Goal: Check status: Check status

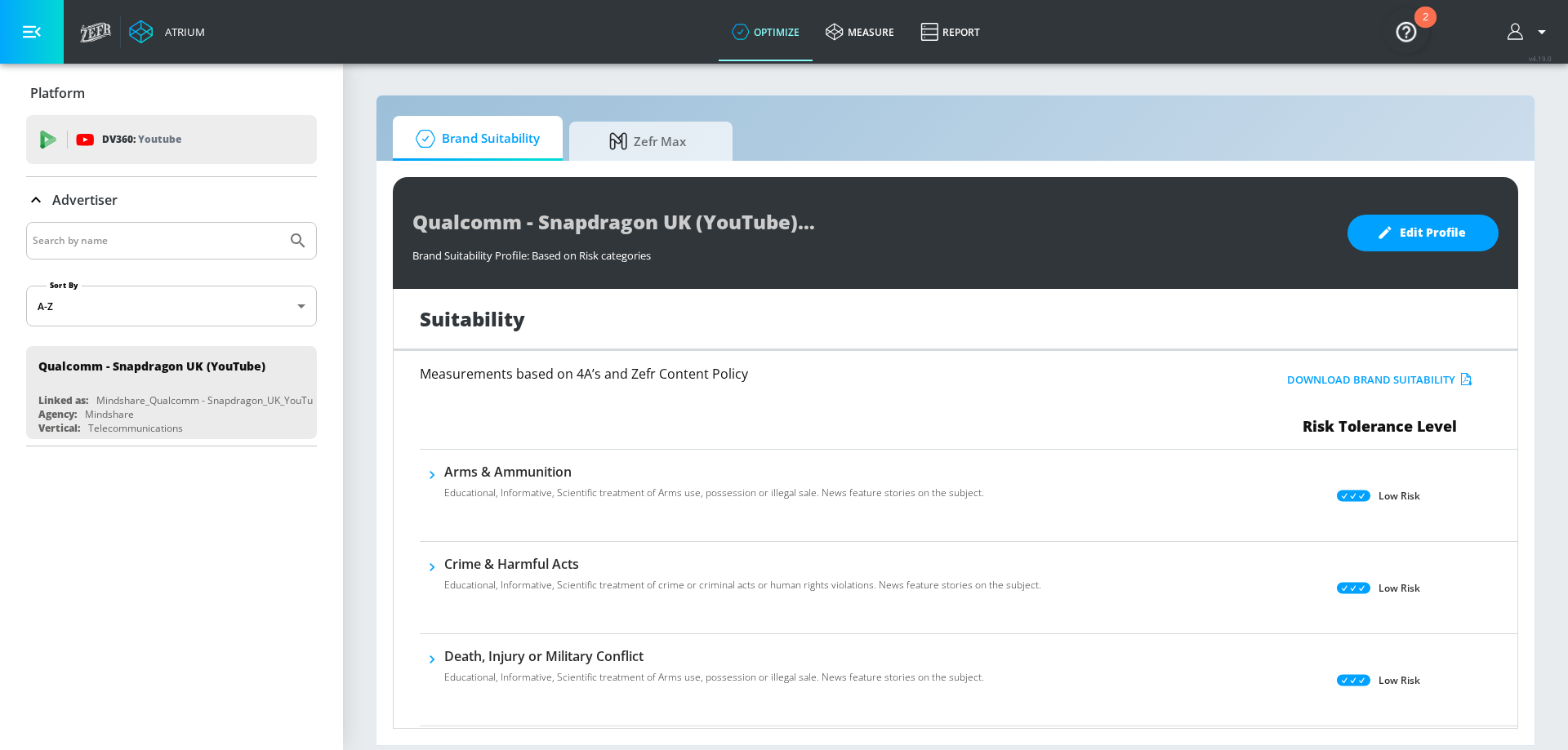
click at [1421, 17] on div "2" at bounding box center [1425, 17] width 22 height 21
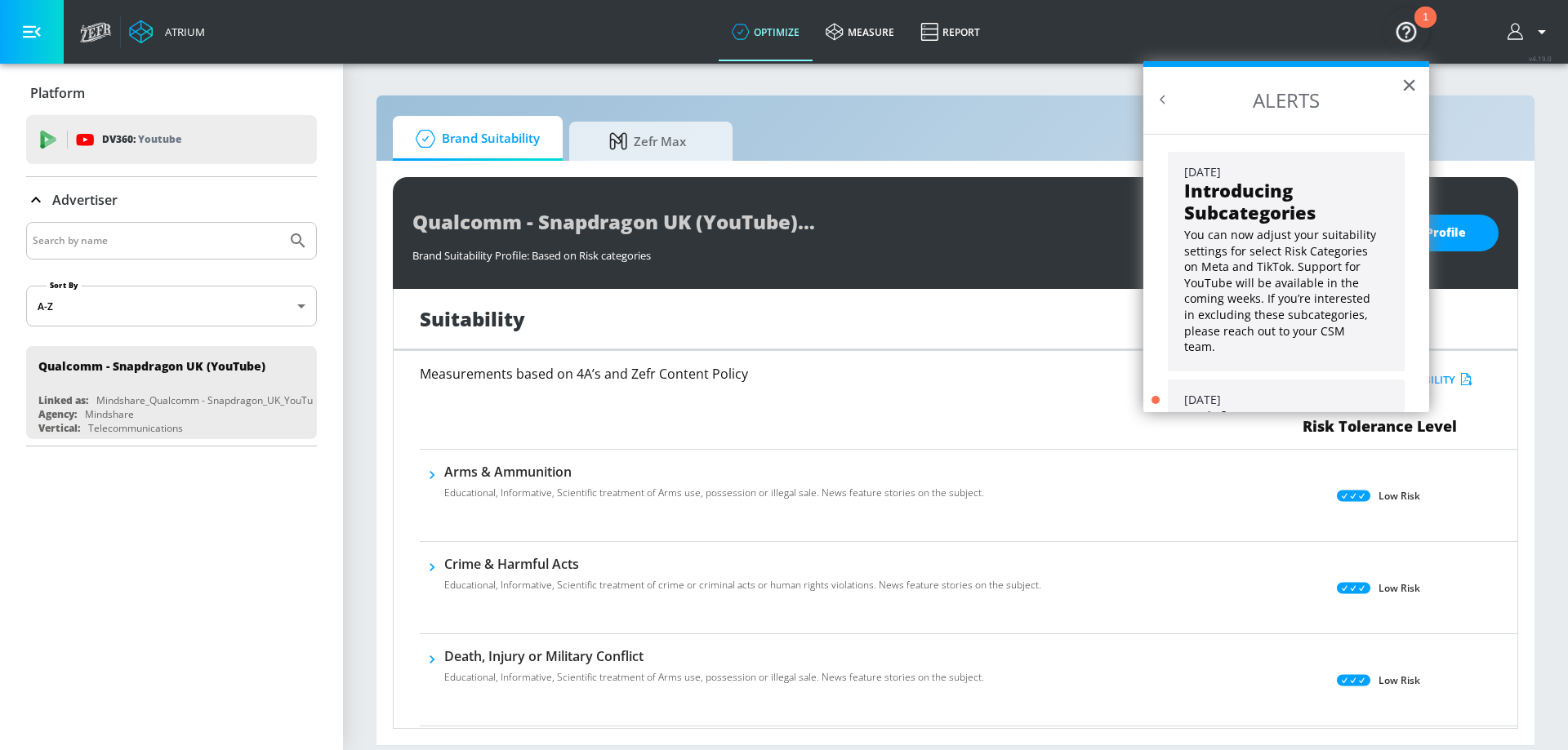
click at [1421, 17] on div "1" at bounding box center [1425, 17] width 22 height 21
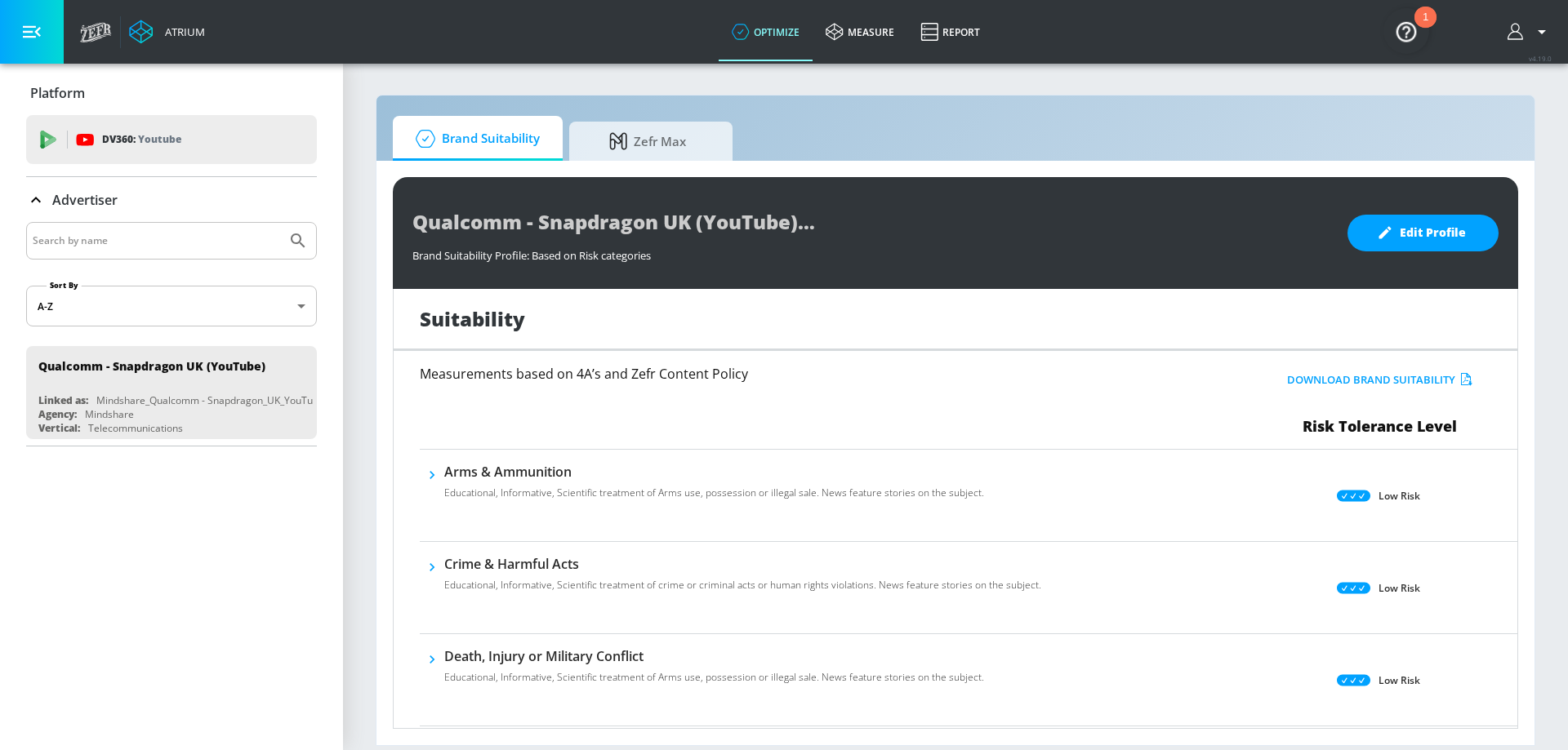
click at [1526, 33] on button "button" at bounding box center [1528, 32] width 44 height 19
click at [1526, 33] on div at bounding box center [784, 375] width 1568 height 750
click at [861, 36] on link "measure" at bounding box center [859, 32] width 94 height 59
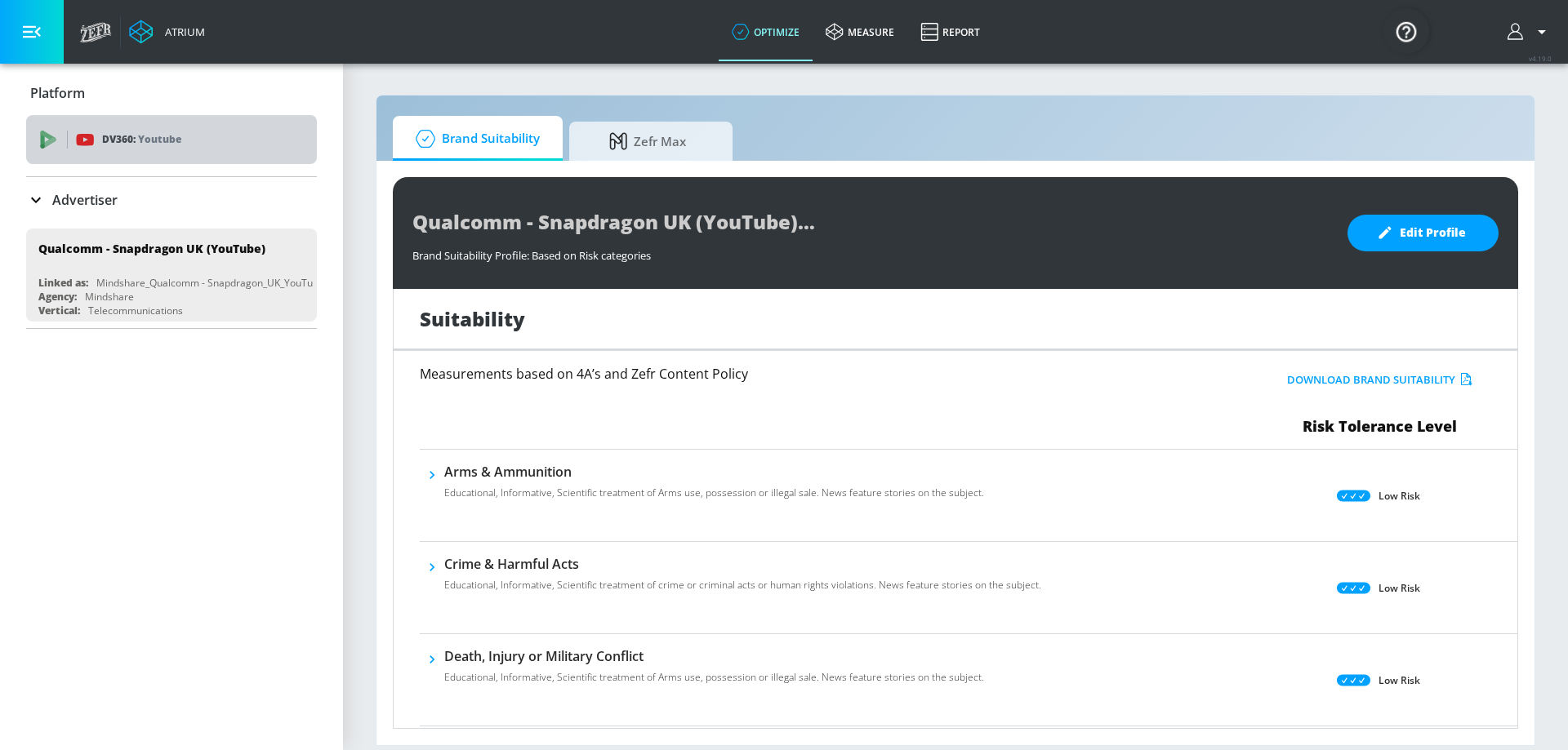
click at [140, 139] on p "Youtube" at bounding box center [159, 139] width 44 height 17
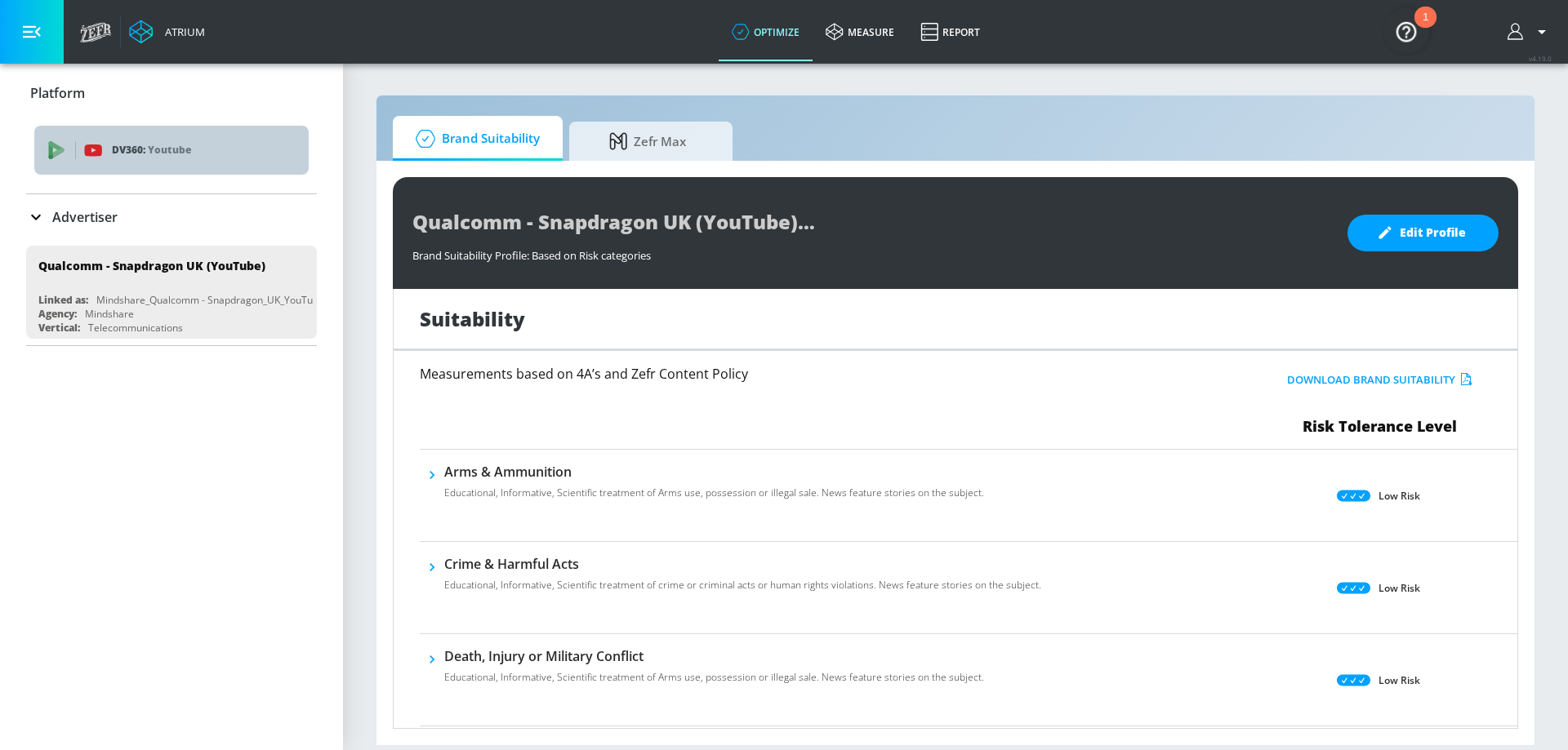
click at [88, 140] on div "DV360: Youtube" at bounding box center [171, 150] width 274 height 49
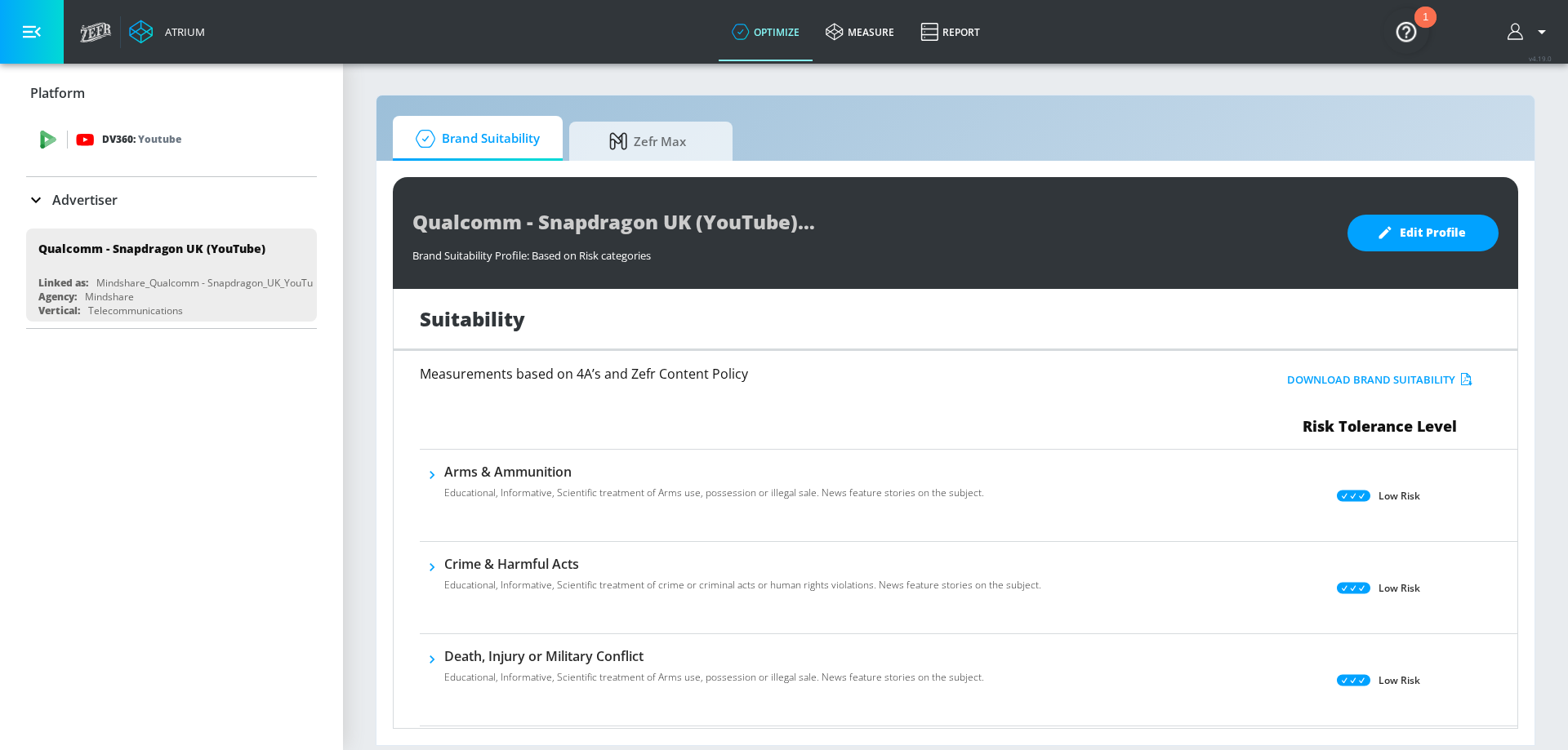
click at [91, 139] on icon at bounding box center [85, 140] width 17 height 12
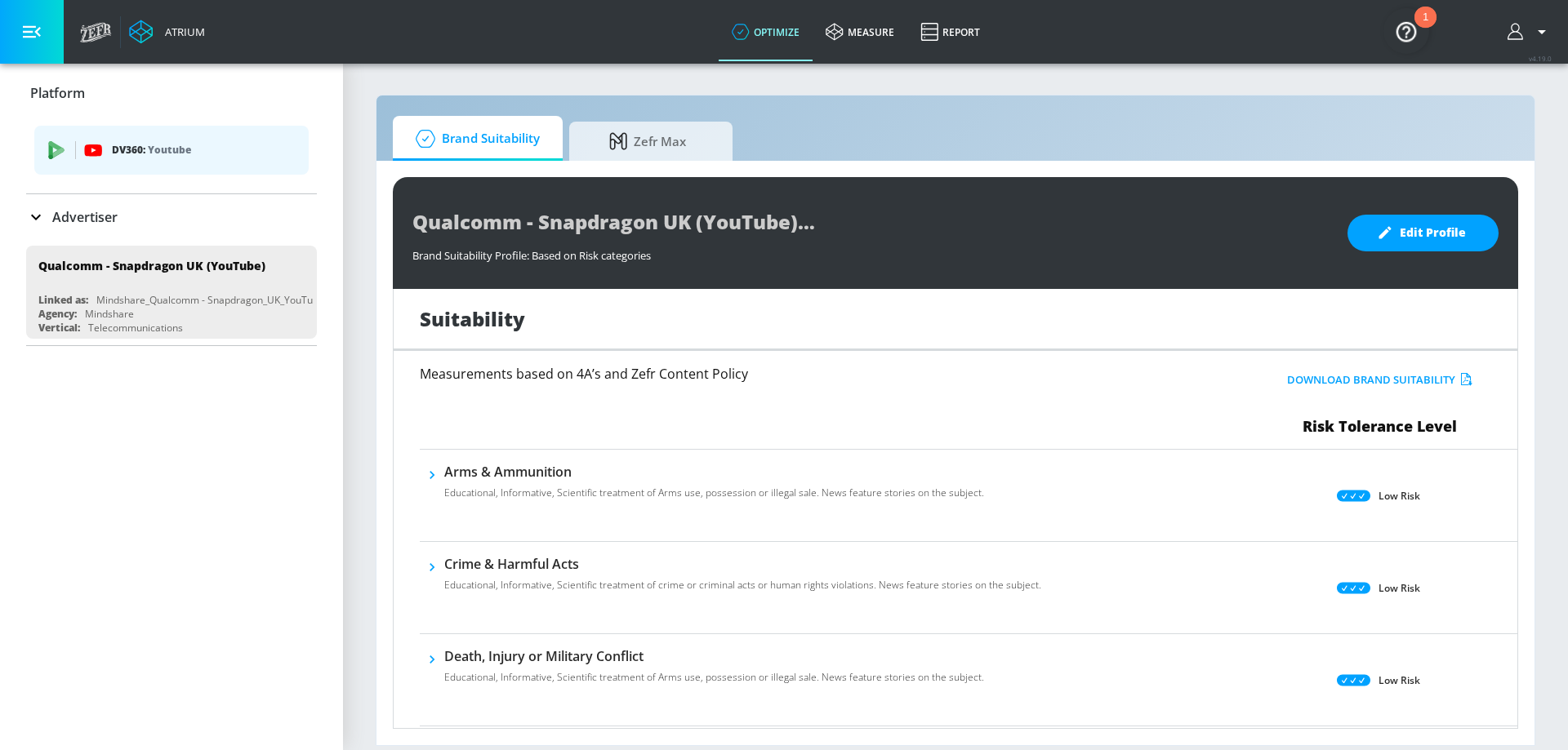
click at [39, 210] on icon at bounding box center [36, 217] width 19 height 19
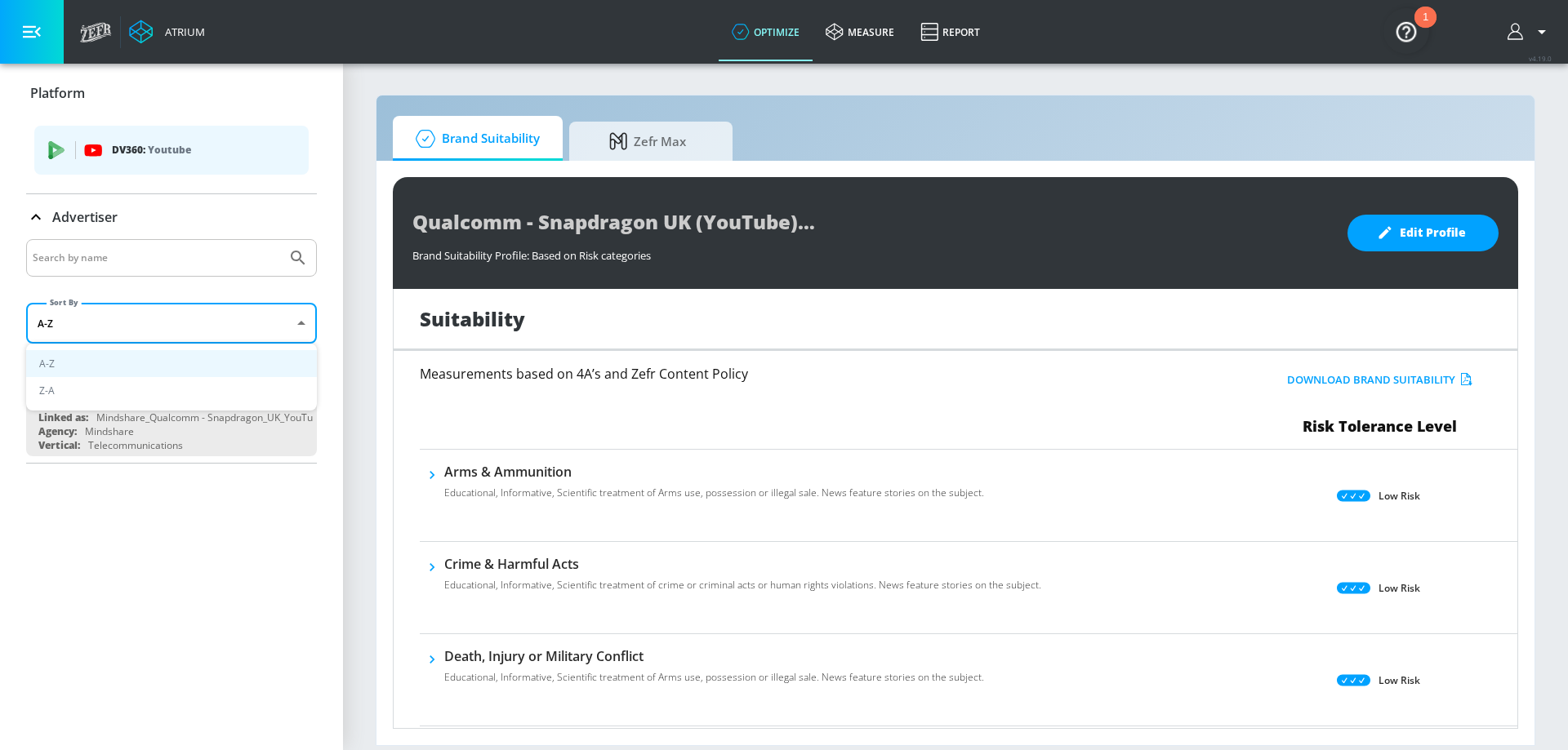
click at [279, 328] on body "Atrium optimize measure Report optimize measure Report v 4.19.0 Platform DV360:…" at bounding box center [784, 375] width 1568 height 750
click at [287, 324] on div at bounding box center [784, 375] width 1568 height 750
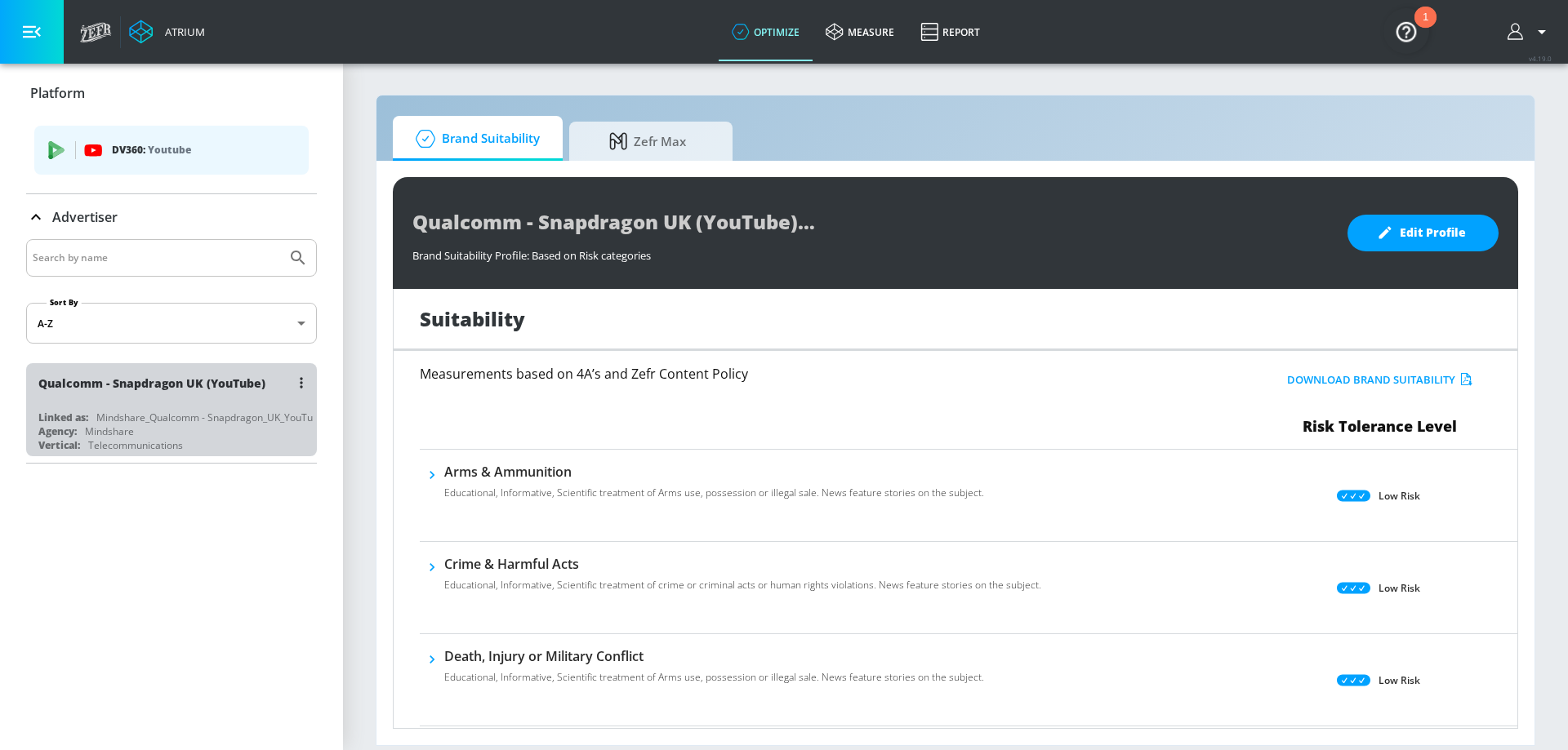
click at [207, 407] on div "Qualcomm - Snapdragon UK (YouTube) Linked as: Mindshare_Qualcomm - Snapdragon_U…" at bounding box center [171, 410] width 290 height 93
click at [243, 396] on div "Qualcomm - Snapdragon UK (YouTube)" at bounding box center [175, 383] width 274 height 39
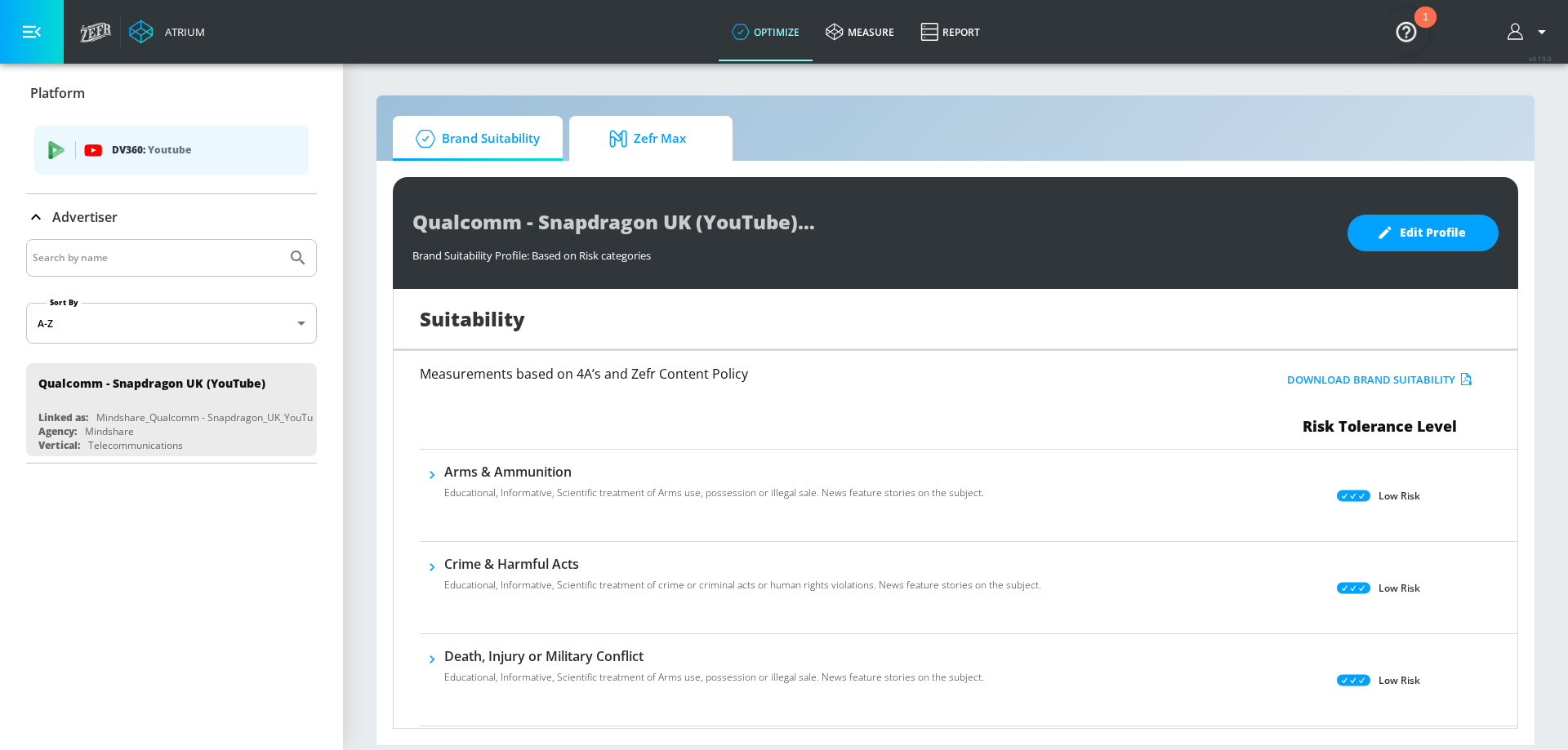
click at [671, 140] on span "Zefr Max" at bounding box center [648, 139] width 124 height 39
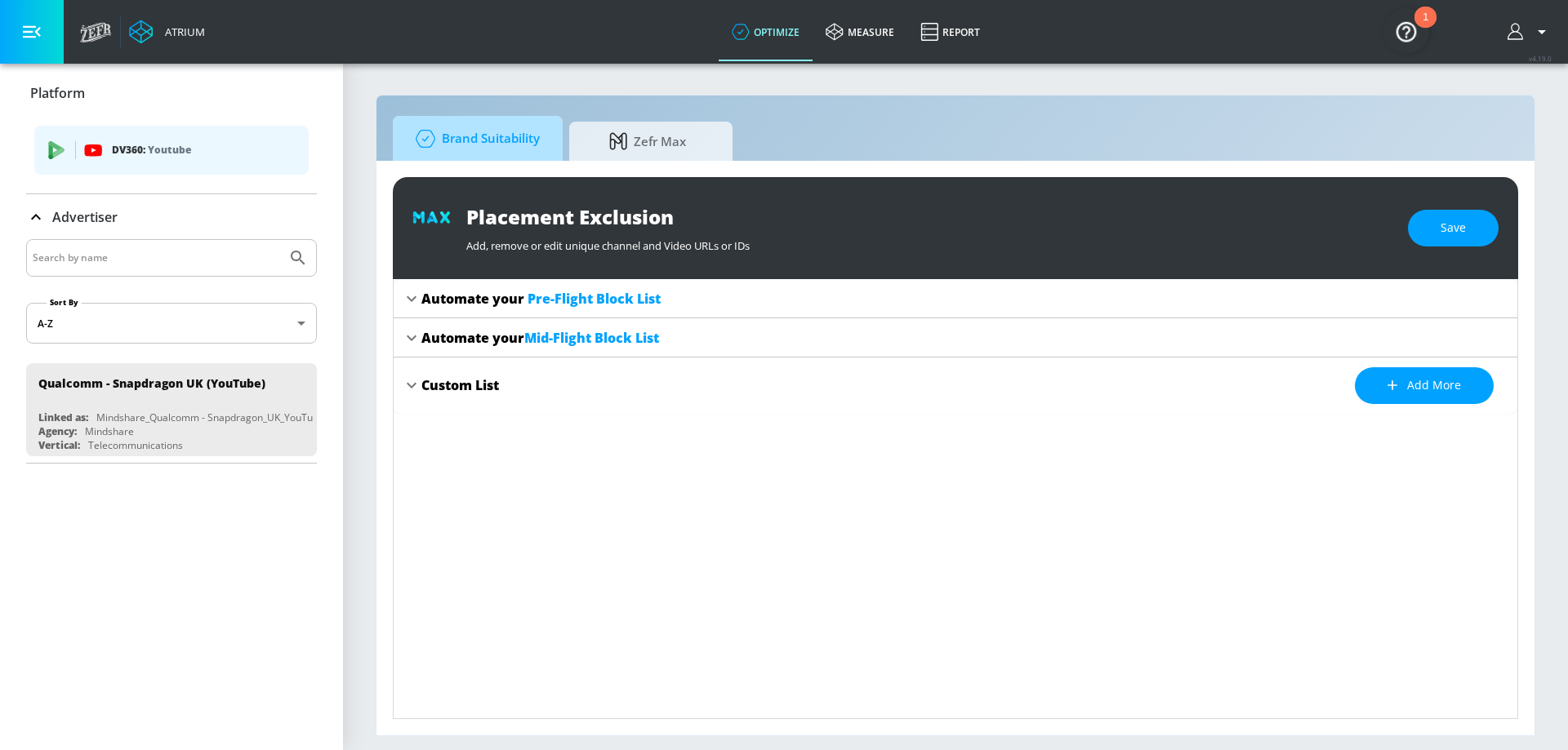
click at [532, 139] on span "Brand Suitability" at bounding box center [474, 139] width 130 height 39
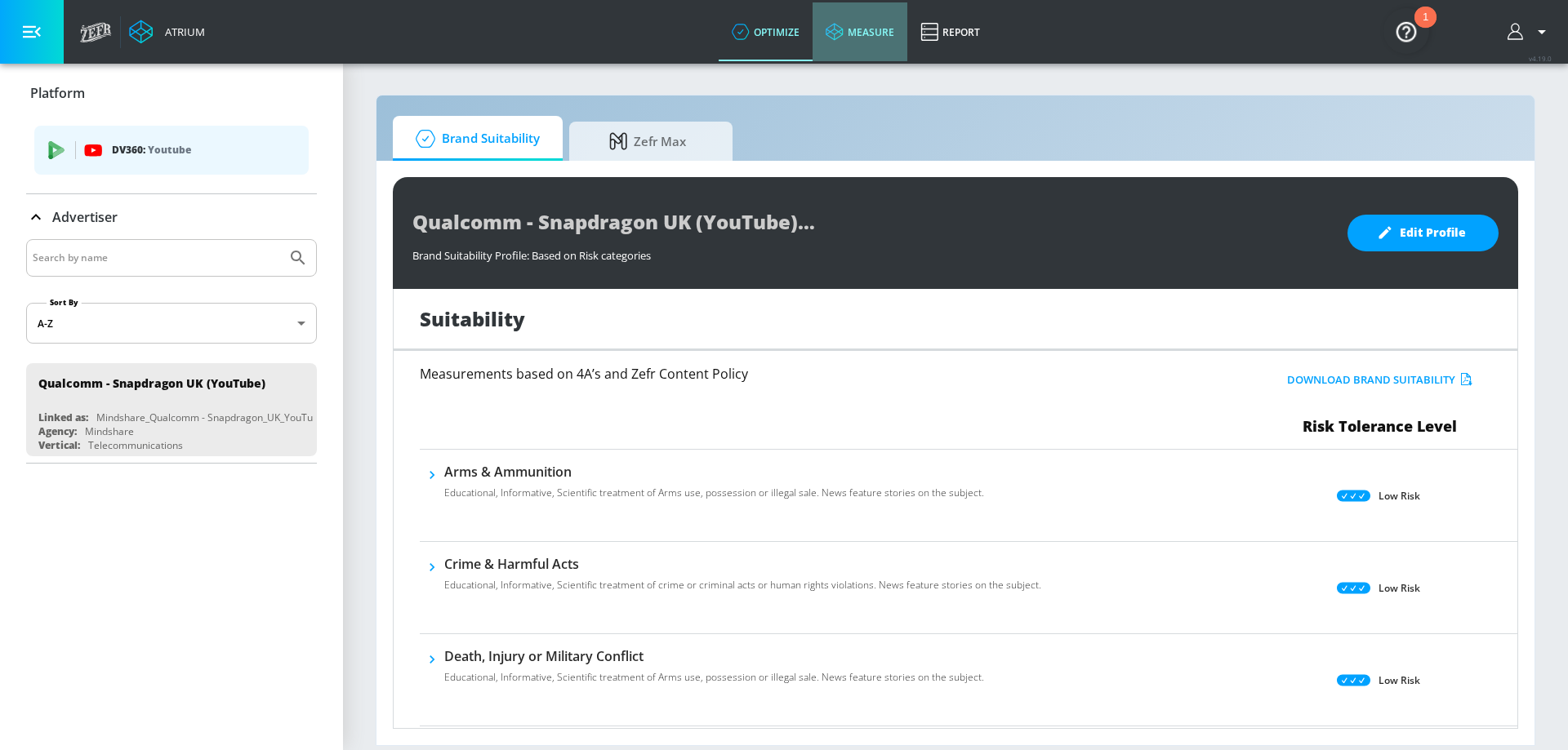
click at [888, 39] on link "measure" at bounding box center [859, 32] width 94 height 59
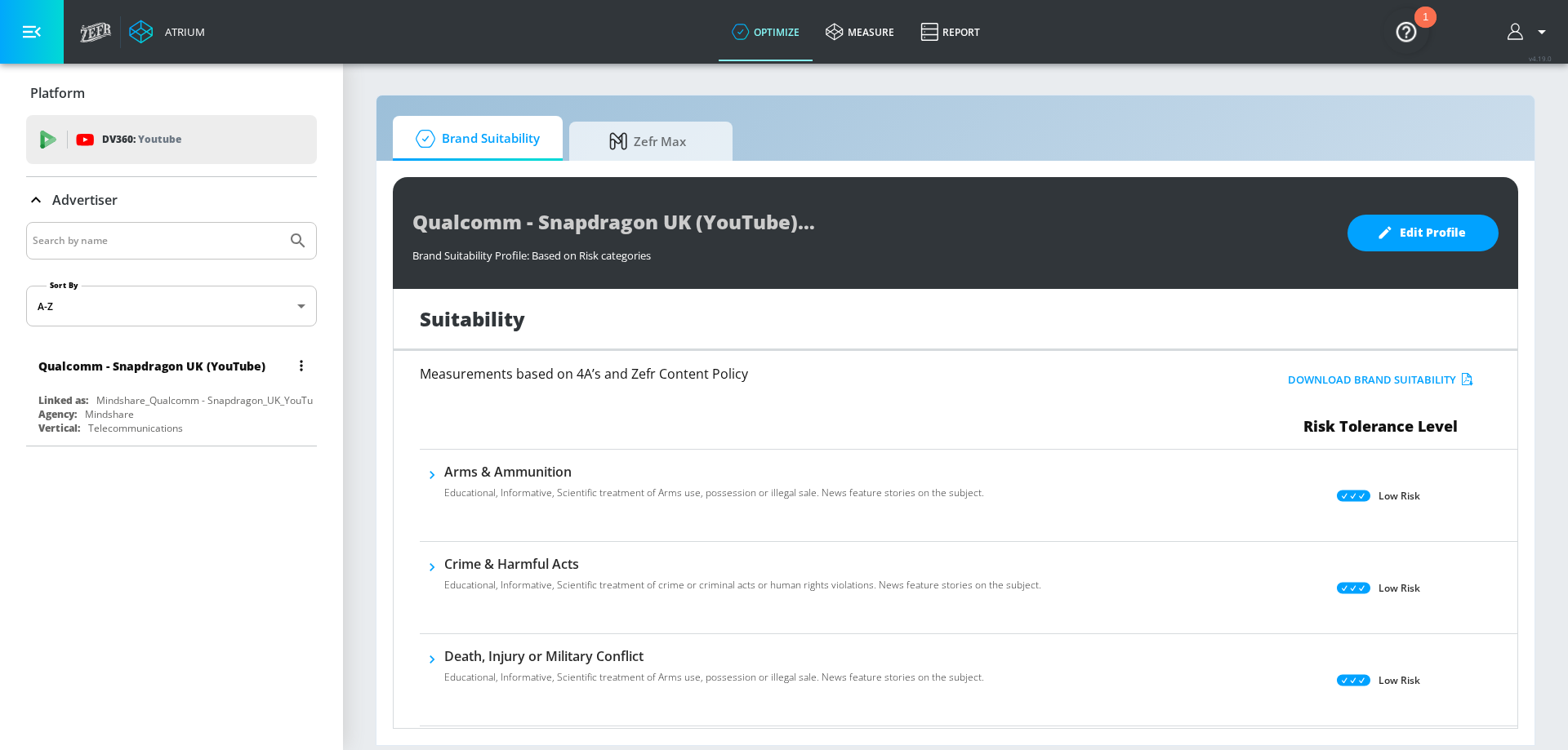
click at [216, 418] on div "Agency: Mindshare" at bounding box center [175, 414] width 274 height 14
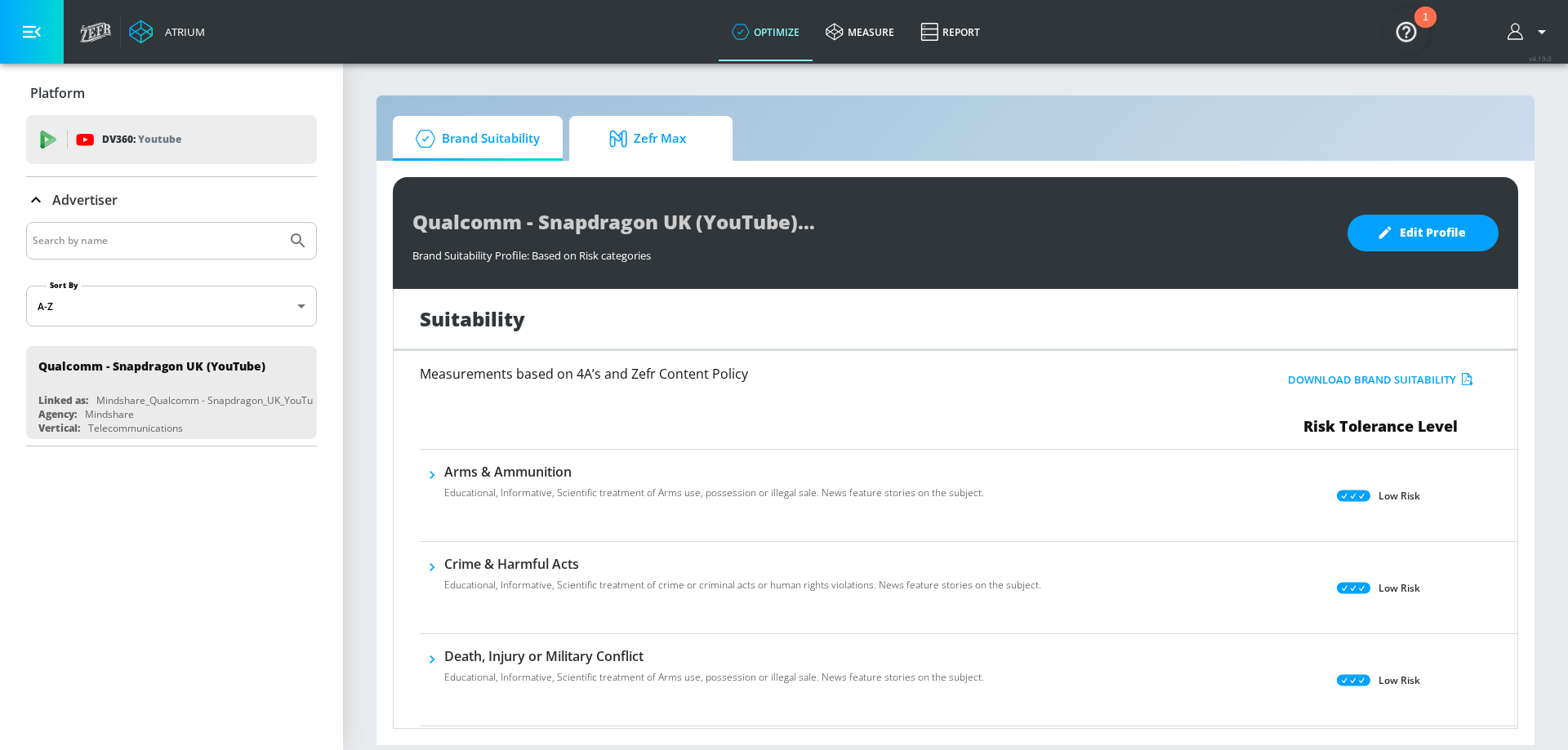
click at [647, 134] on span "Zefr Max" at bounding box center [648, 139] width 124 height 39
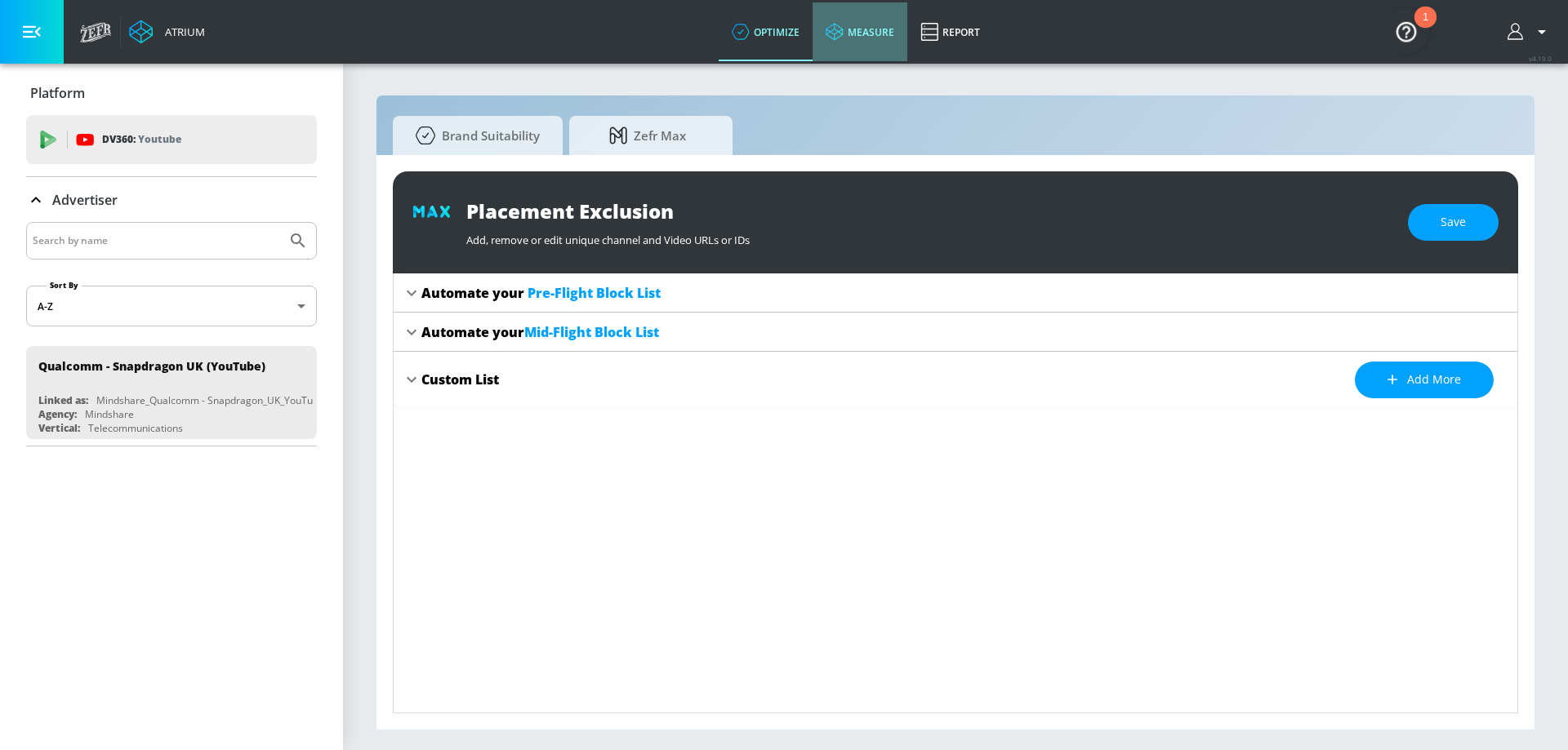
click at [864, 41] on link "measure" at bounding box center [859, 32] width 94 height 59
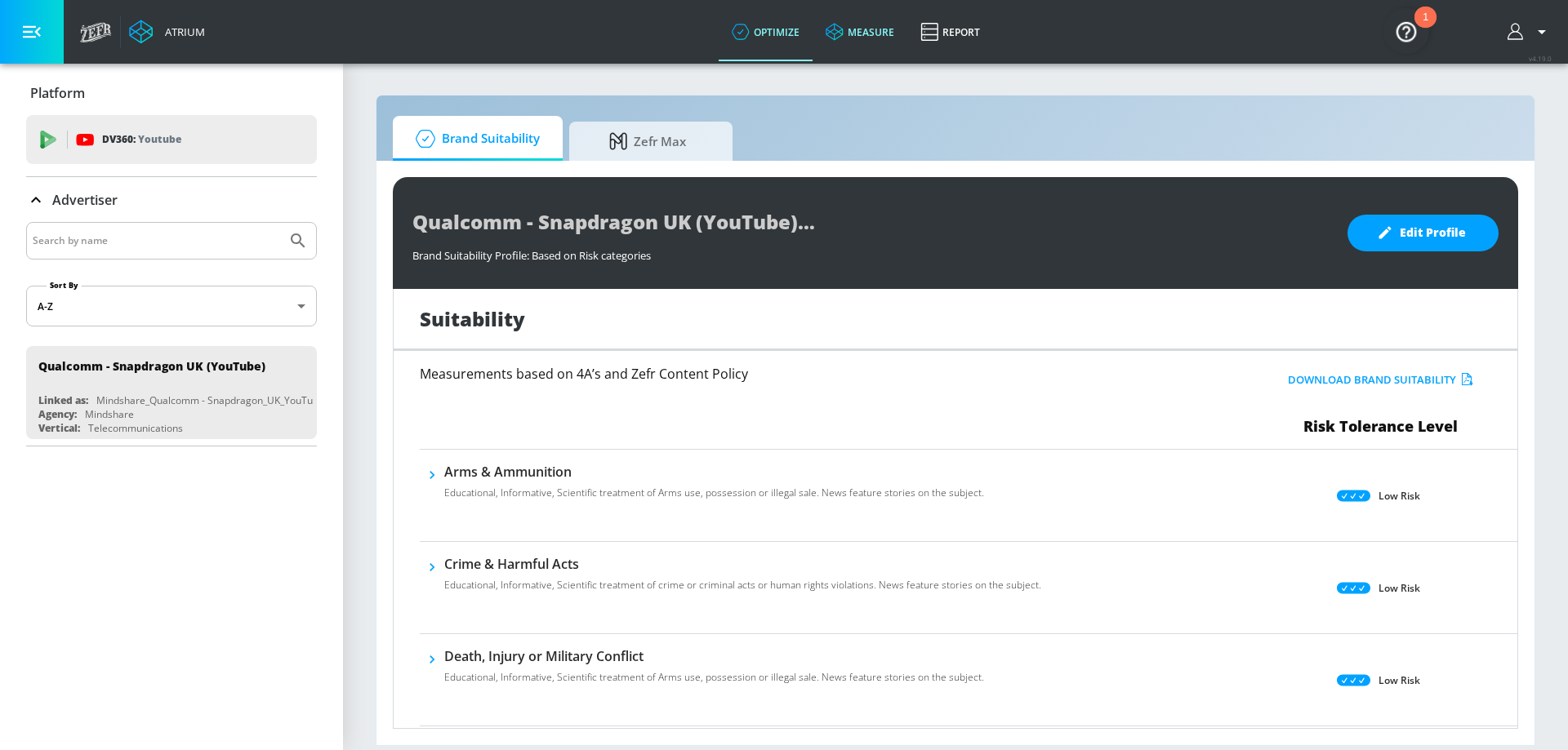
click at [865, 42] on link "measure" at bounding box center [859, 32] width 94 height 59
click at [1405, 21] on img "Open Resource Center, 1 new notification" at bounding box center [1406, 30] width 46 height 46
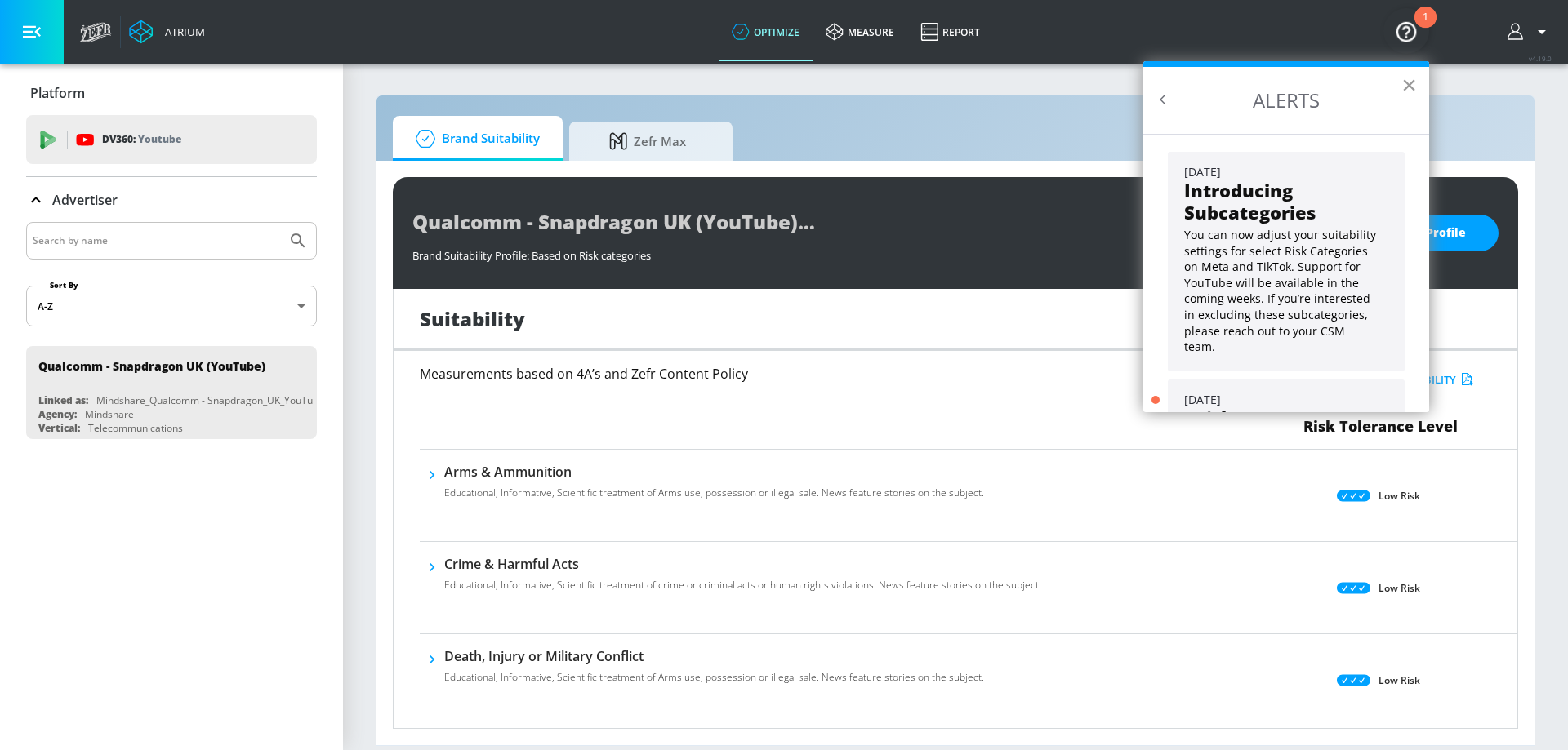
click at [1408, 84] on button "×" at bounding box center [1409, 85] width 16 height 26
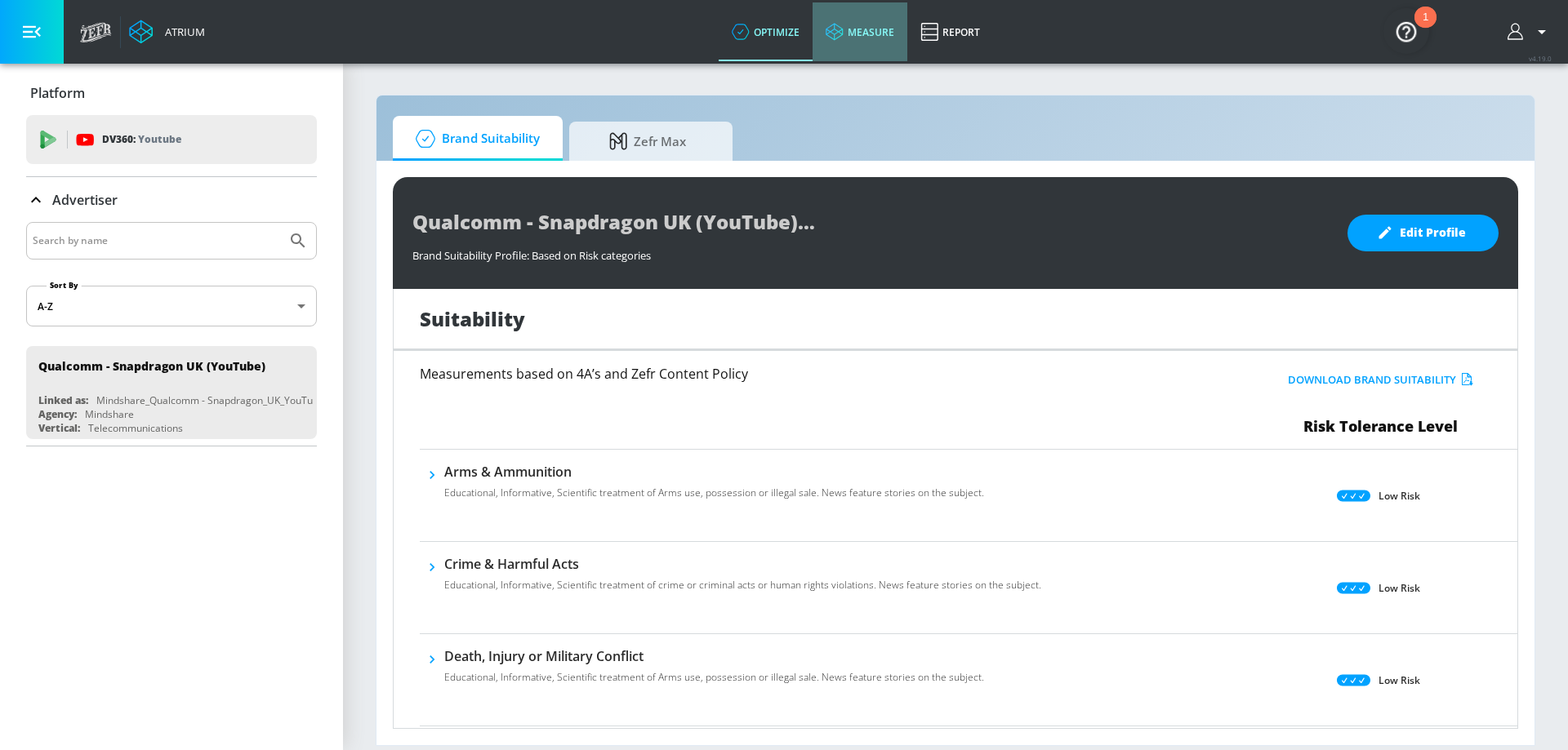
click at [867, 17] on link "measure" at bounding box center [859, 32] width 94 height 59
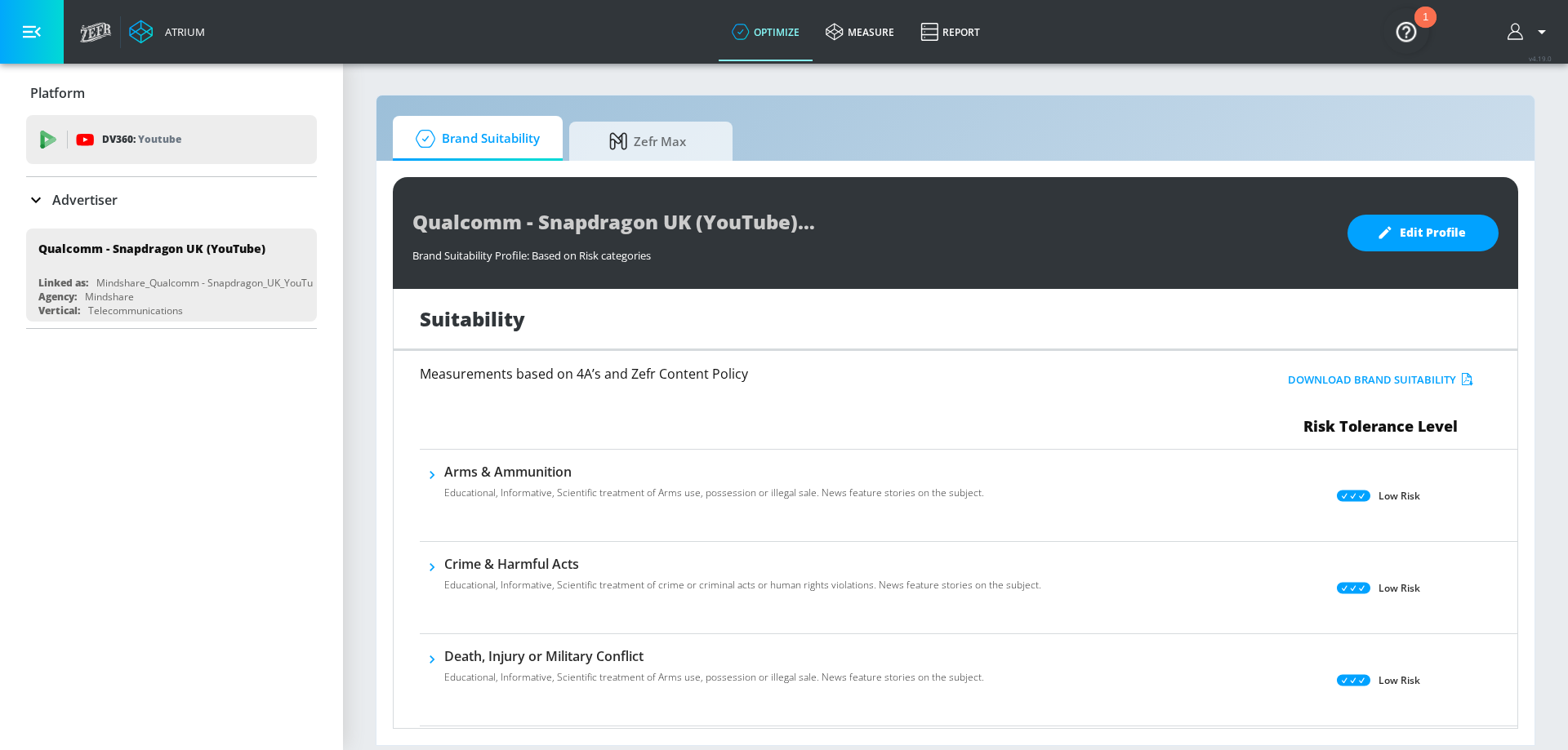
click at [1407, 28] on img "Open Resource Center, 1 new notification" at bounding box center [1406, 30] width 46 height 46
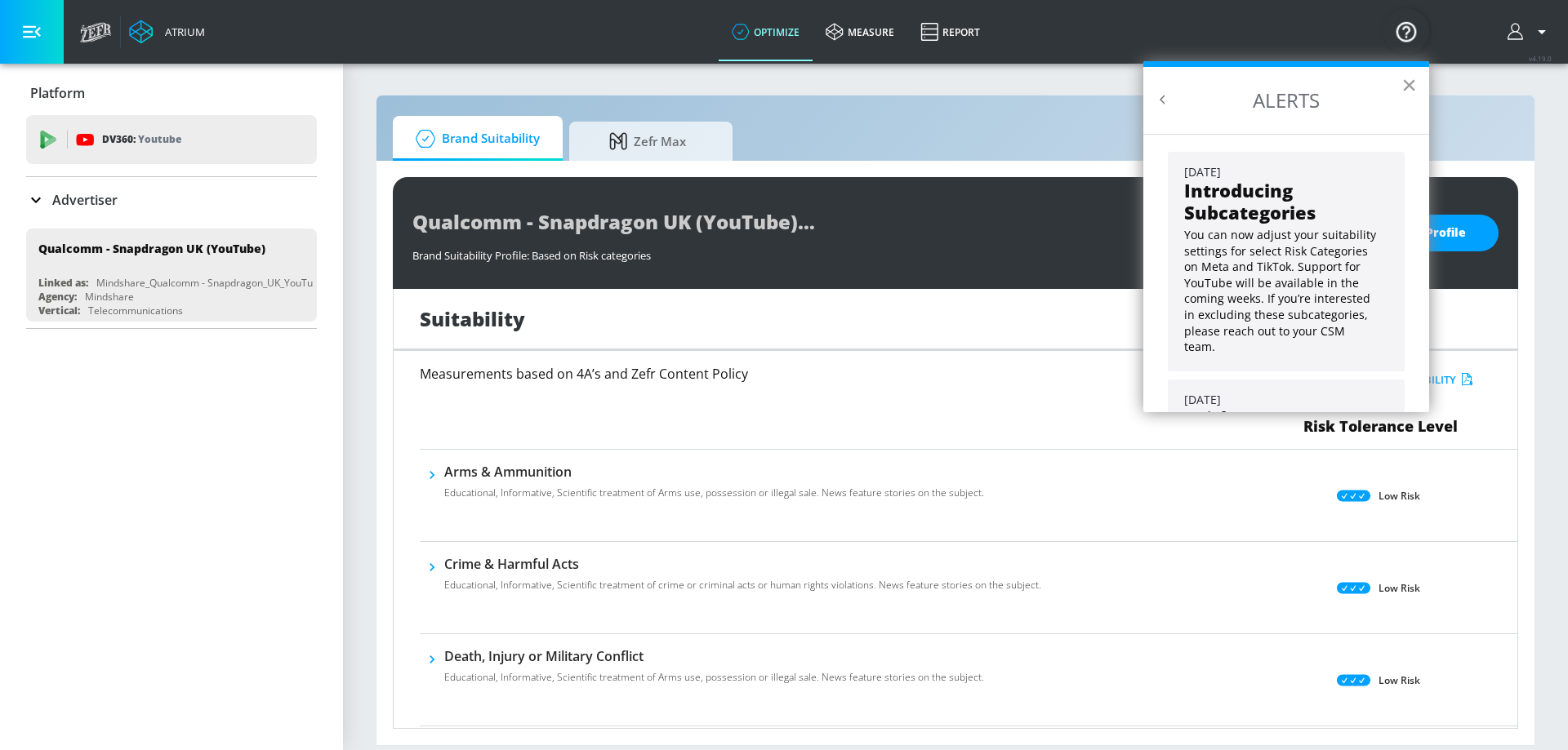
click at [1414, 80] on button "×" at bounding box center [1409, 85] width 16 height 26
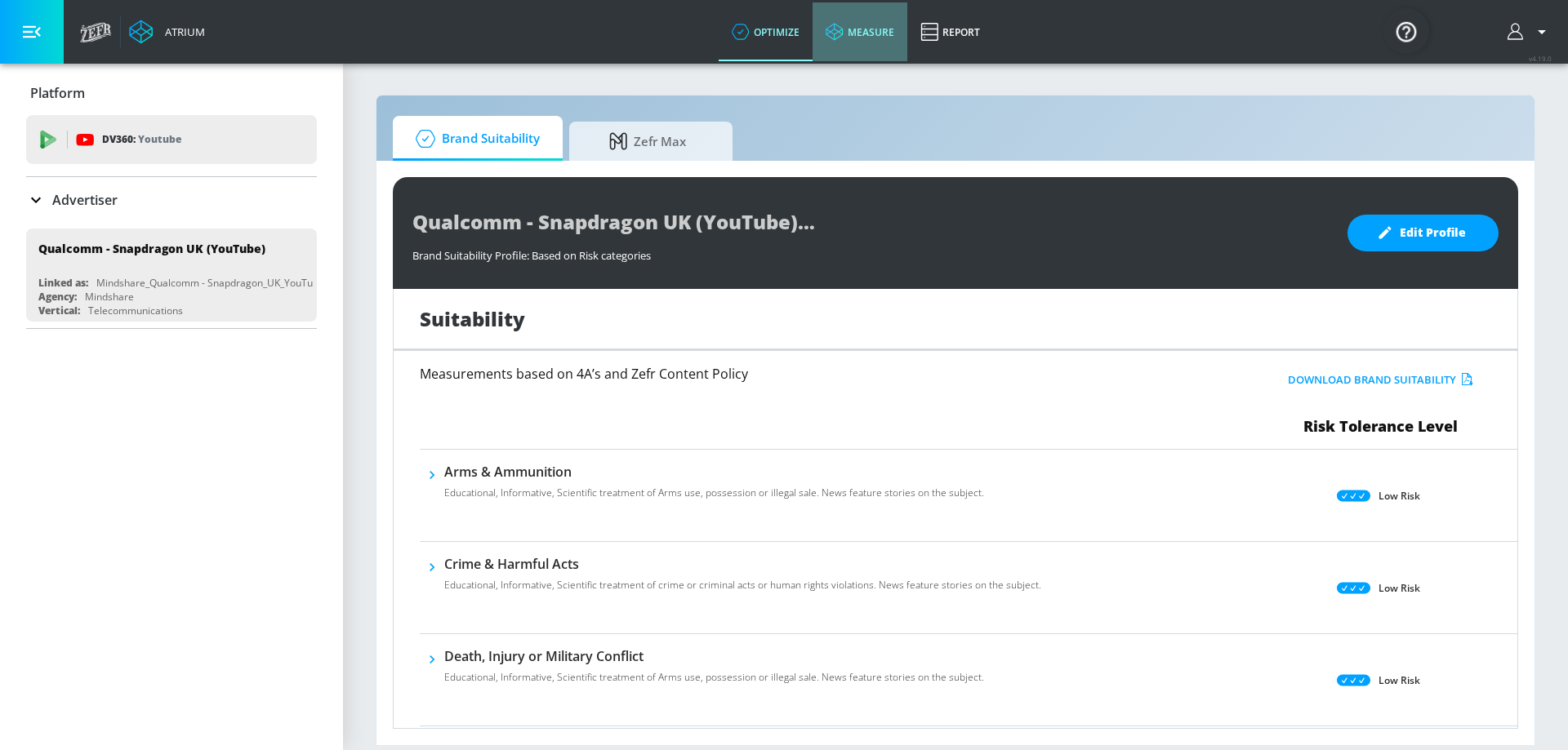
click at [875, 35] on link "measure" at bounding box center [859, 32] width 94 height 59
